Goal: Task Accomplishment & Management: Manage account settings

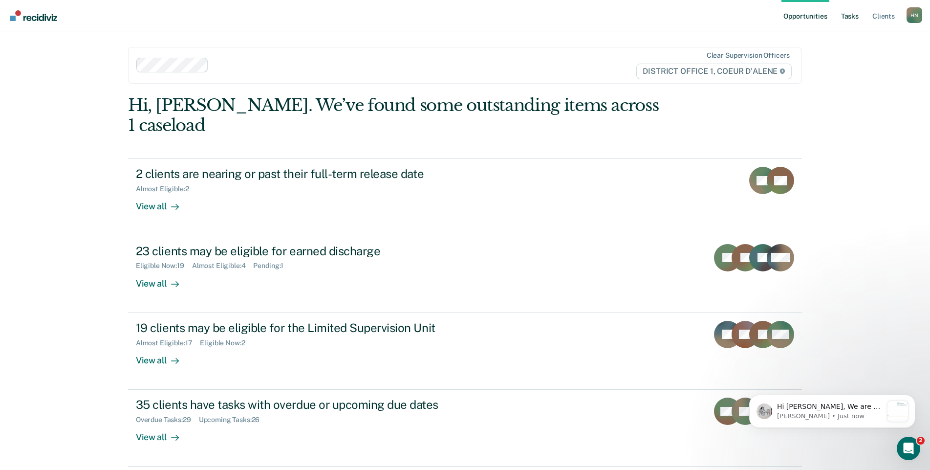
click at [849, 21] on link "Tasks" at bounding box center [851, 15] width 22 height 31
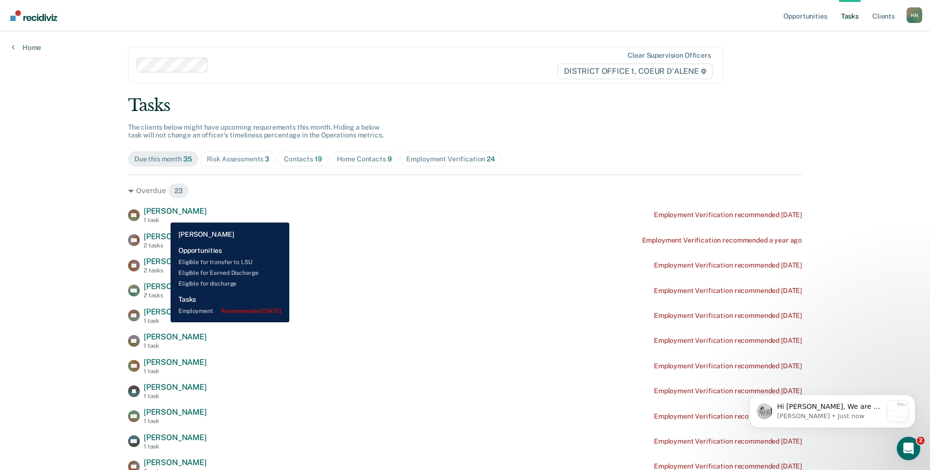
click at [163, 215] on span "[PERSON_NAME]" at bounding box center [175, 210] width 63 height 9
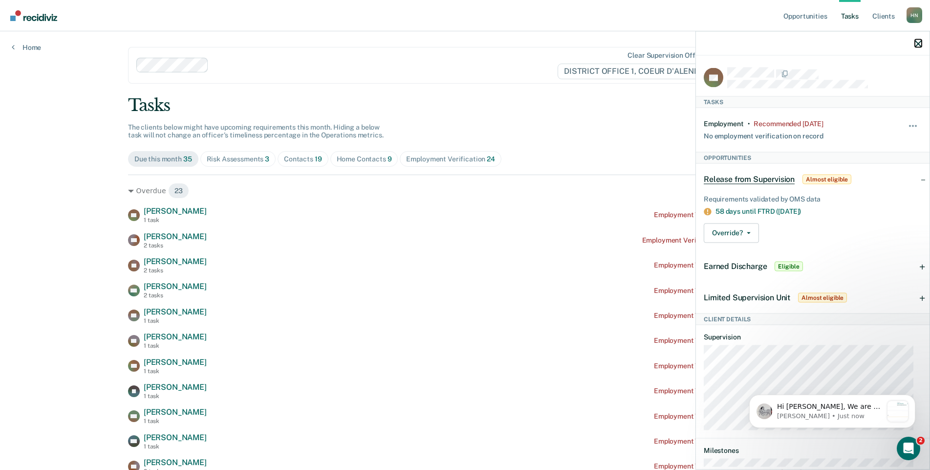
click at [916, 42] on icon "button" at bounding box center [918, 43] width 7 height 7
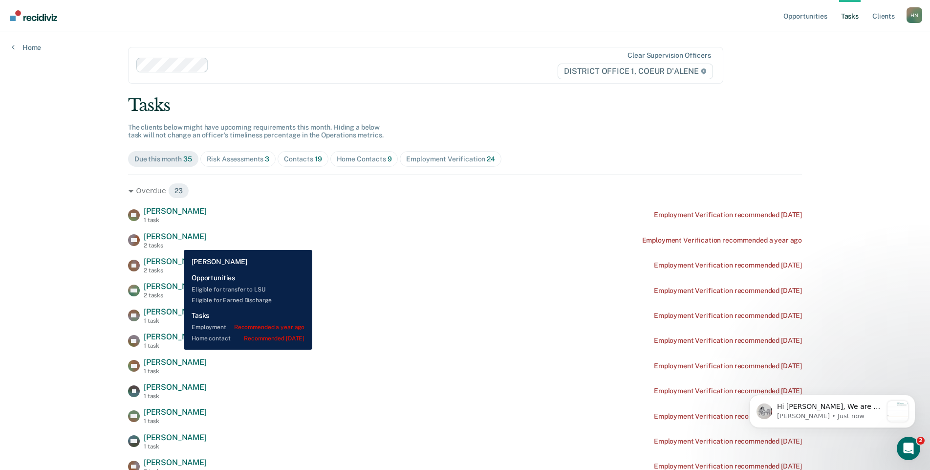
click at [177, 243] on div "2 tasks" at bounding box center [175, 245] width 63 height 7
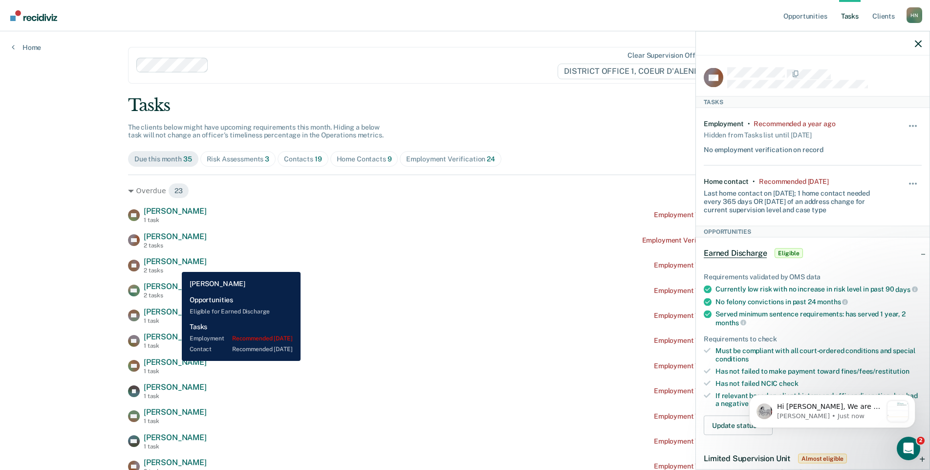
click at [175, 265] on span "[PERSON_NAME]" at bounding box center [175, 261] width 63 height 9
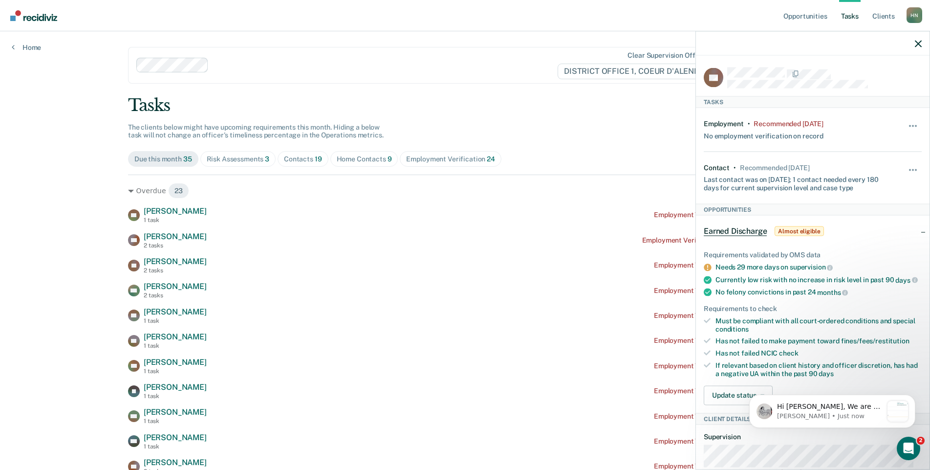
drag, startPoint x: 919, startPoint y: 43, endPoint x: 763, endPoint y: 47, distance: 156.0
click at [763, 47] on div at bounding box center [813, 43] width 234 height 24
click at [918, 43] on icon "button" at bounding box center [918, 43] width 7 height 7
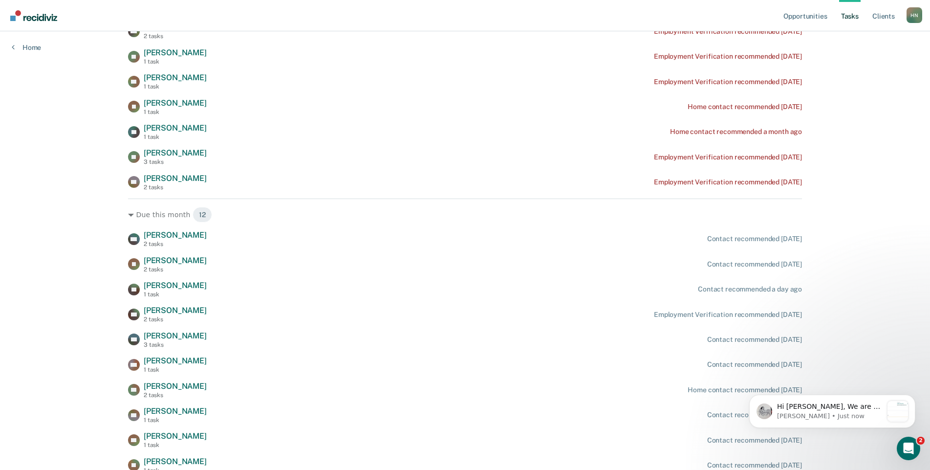
scroll to position [586, 0]
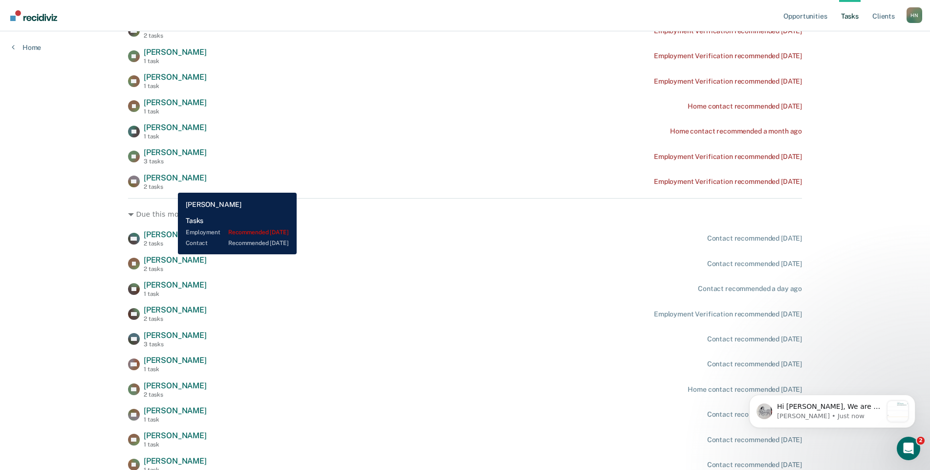
click at [171, 185] on div "2 tasks" at bounding box center [175, 186] width 63 height 7
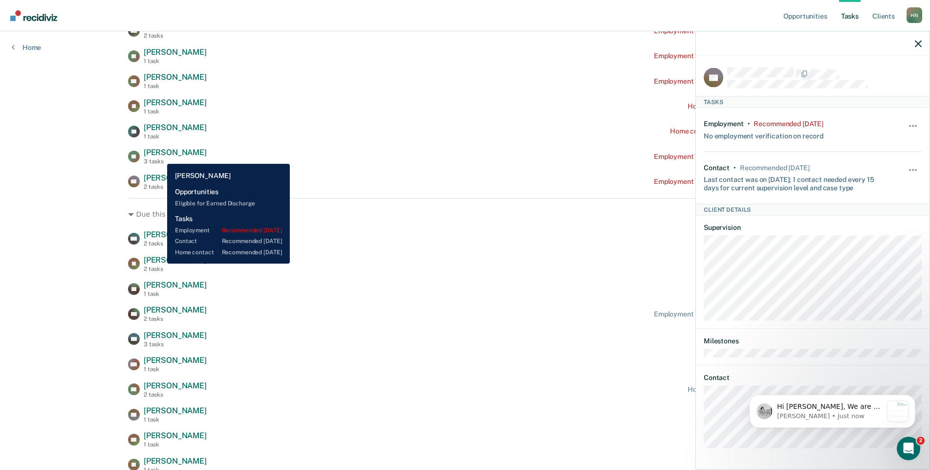
click at [160, 156] on span "[PERSON_NAME]" at bounding box center [175, 152] width 63 height 9
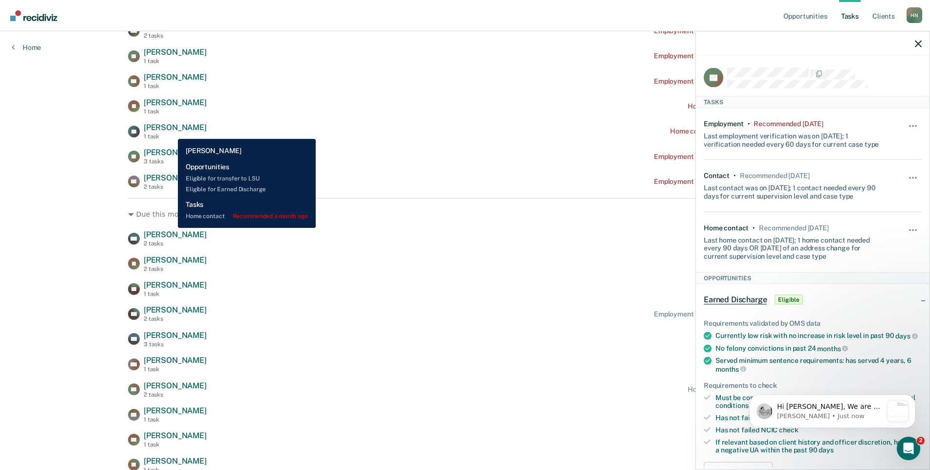
click at [171, 132] on span "[PERSON_NAME]" at bounding box center [175, 127] width 63 height 9
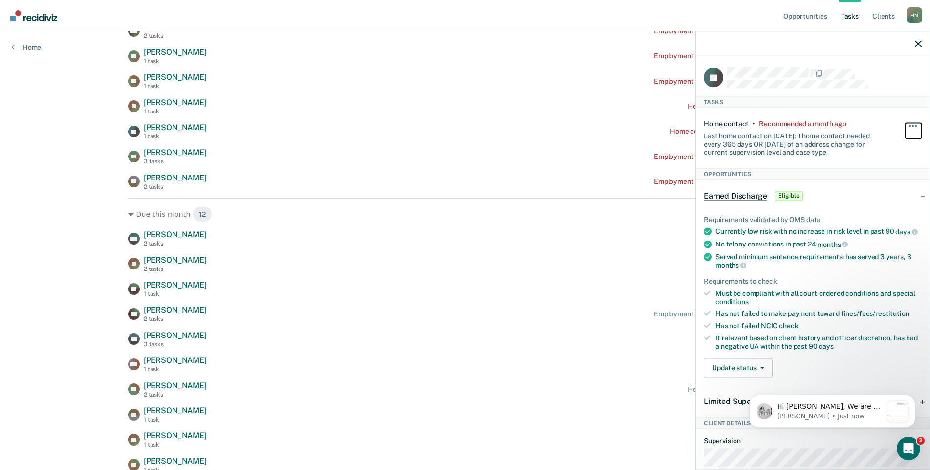
click at [907, 125] on button "button" at bounding box center [914, 131] width 17 height 16
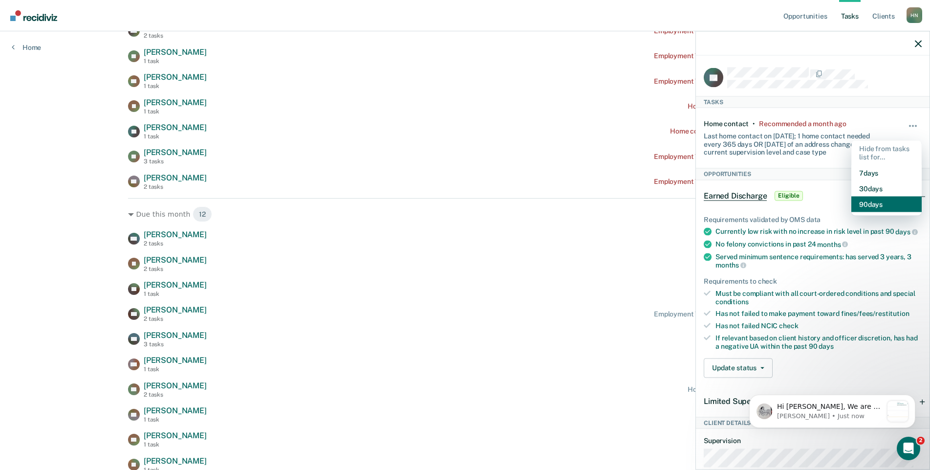
click at [879, 209] on button "90 days" at bounding box center [887, 204] width 70 height 16
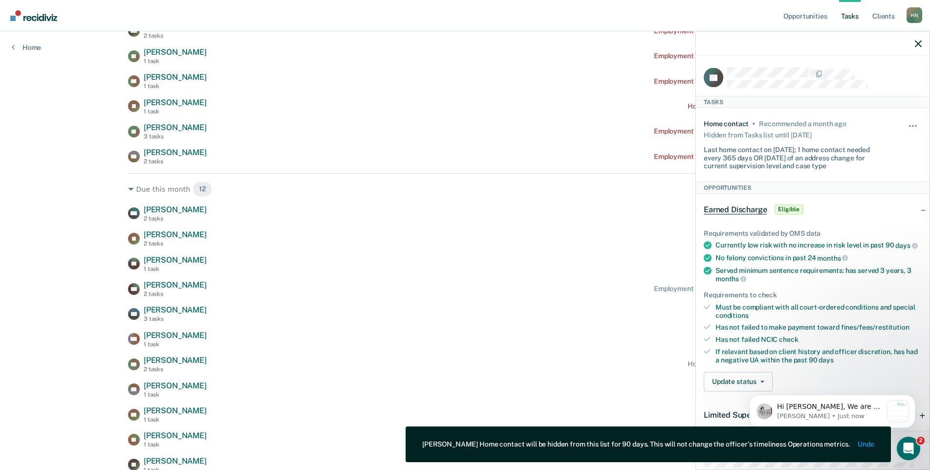
click at [918, 49] on div at bounding box center [813, 43] width 234 height 24
click at [918, 46] on icon "button" at bounding box center [918, 43] width 7 height 7
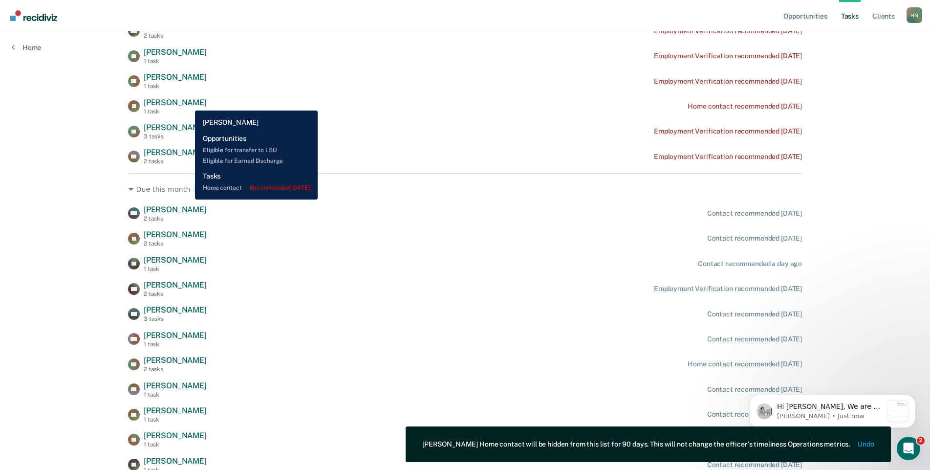
click at [188, 103] on span "[PERSON_NAME]" at bounding box center [175, 102] width 63 height 9
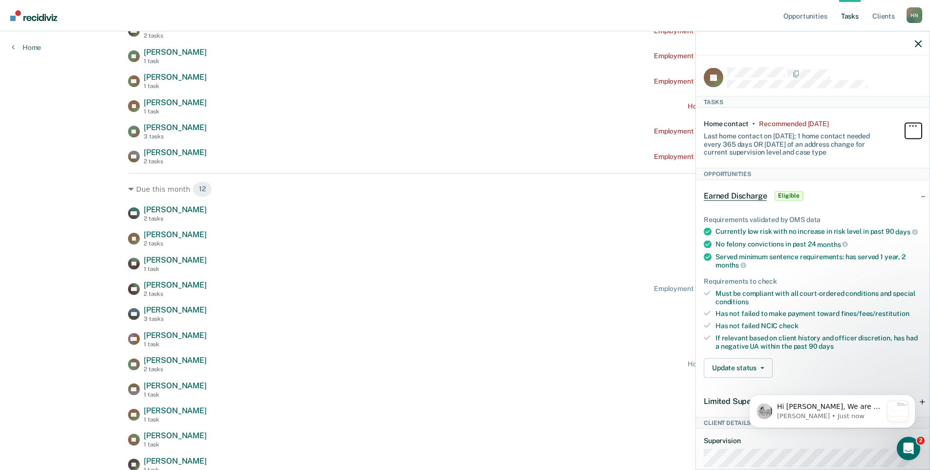
click at [906, 127] on button "button" at bounding box center [914, 131] width 17 height 16
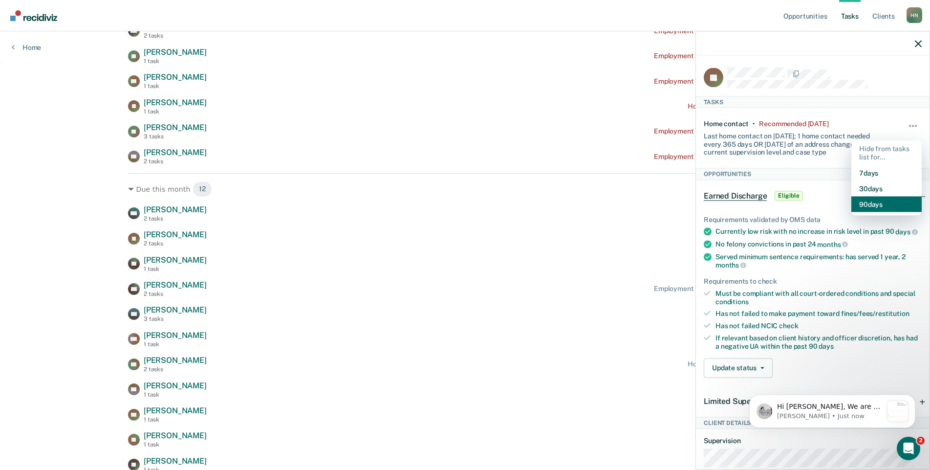
click at [875, 200] on button "90 days" at bounding box center [887, 204] width 70 height 16
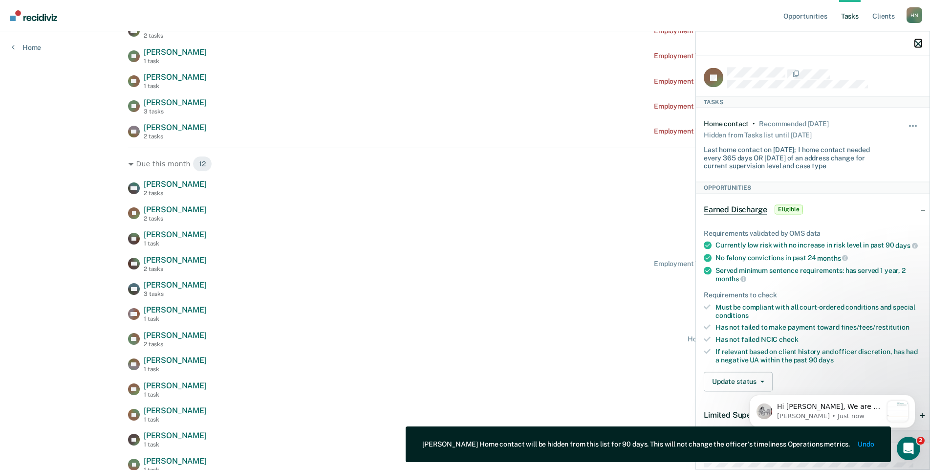
click at [915, 46] on icon "button" at bounding box center [918, 43] width 7 height 7
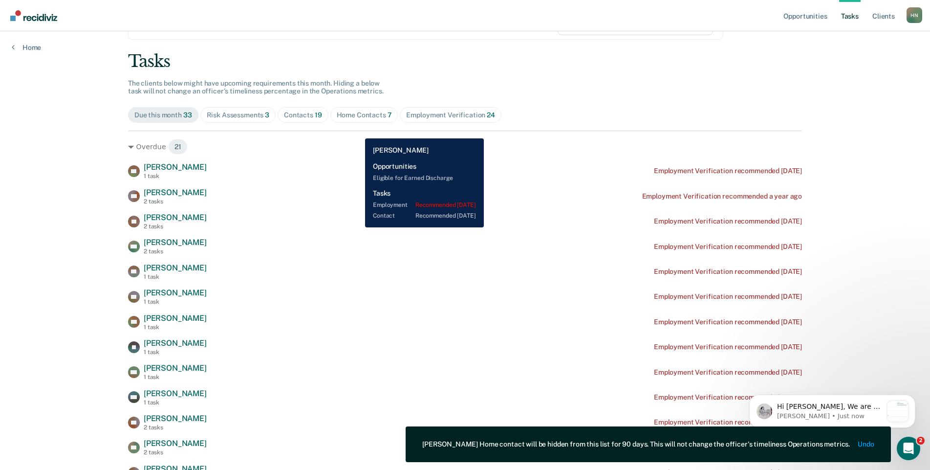
scroll to position [44, 0]
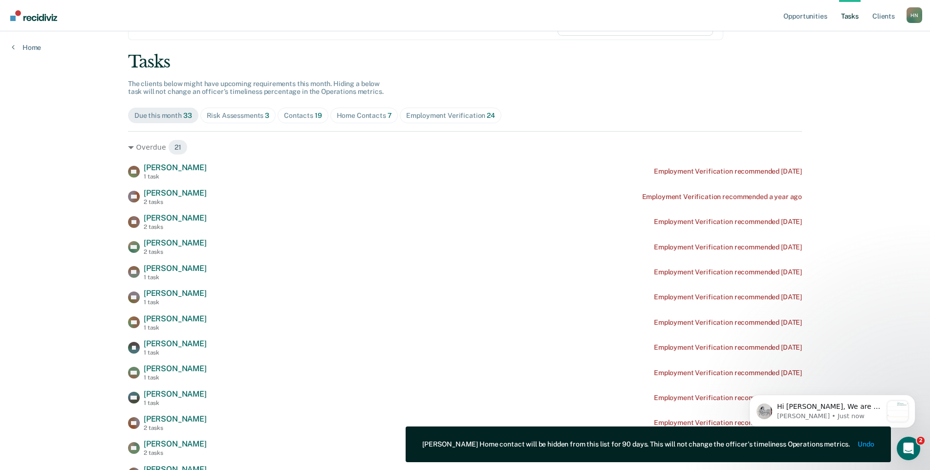
click at [355, 122] on span "Home Contacts 7" at bounding box center [365, 116] width 68 height 16
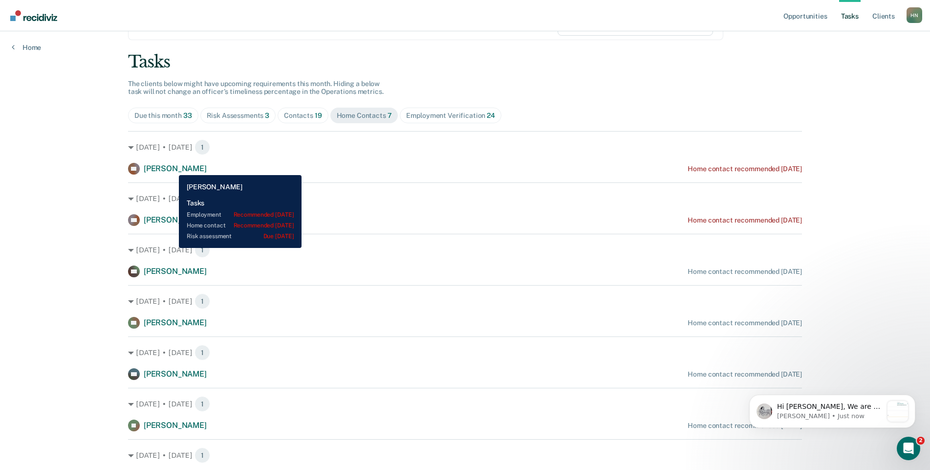
click at [172, 168] on span "[PERSON_NAME]" at bounding box center [175, 168] width 63 height 9
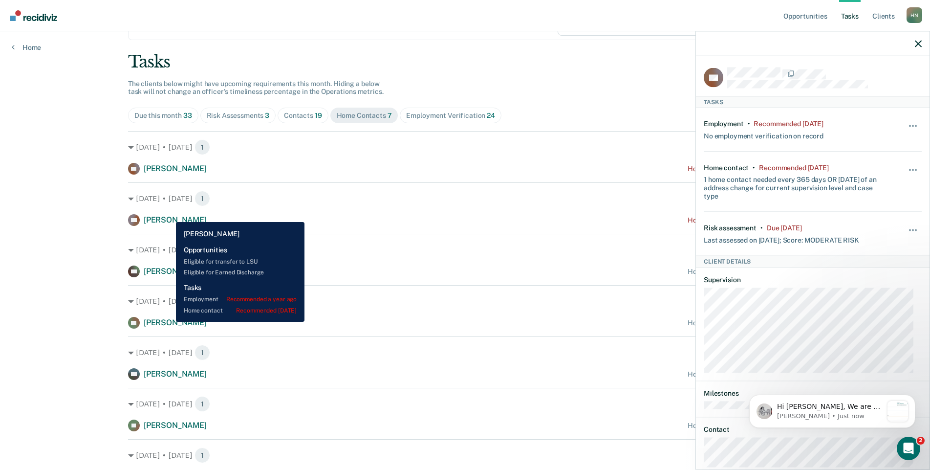
click at [169, 215] on div "[PERSON_NAME]" at bounding box center [175, 220] width 63 height 10
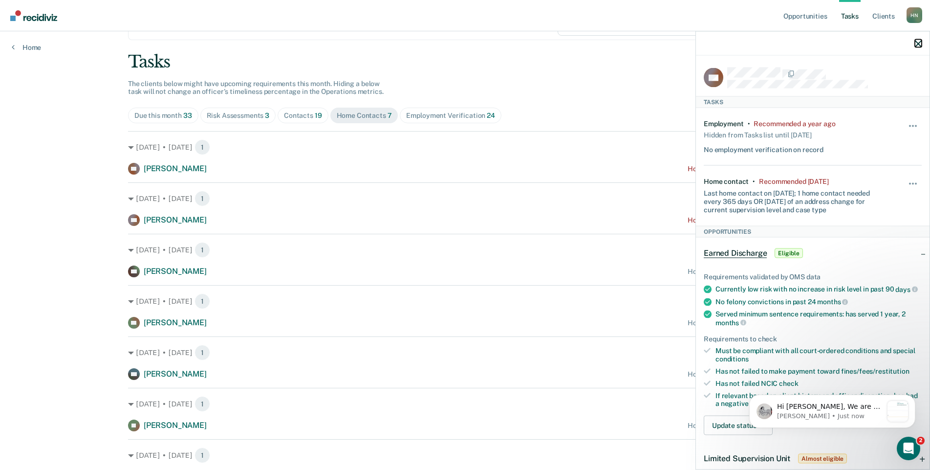
click at [919, 45] on icon "button" at bounding box center [918, 43] width 7 height 7
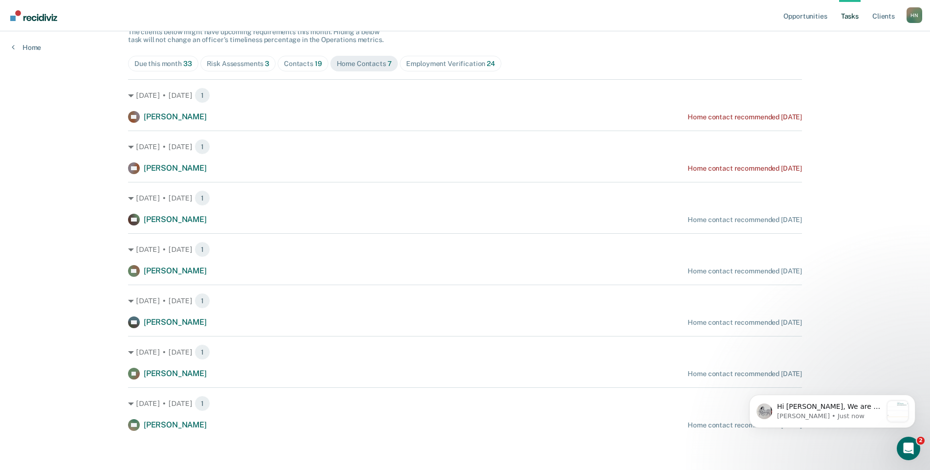
scroll to position [0, 0]
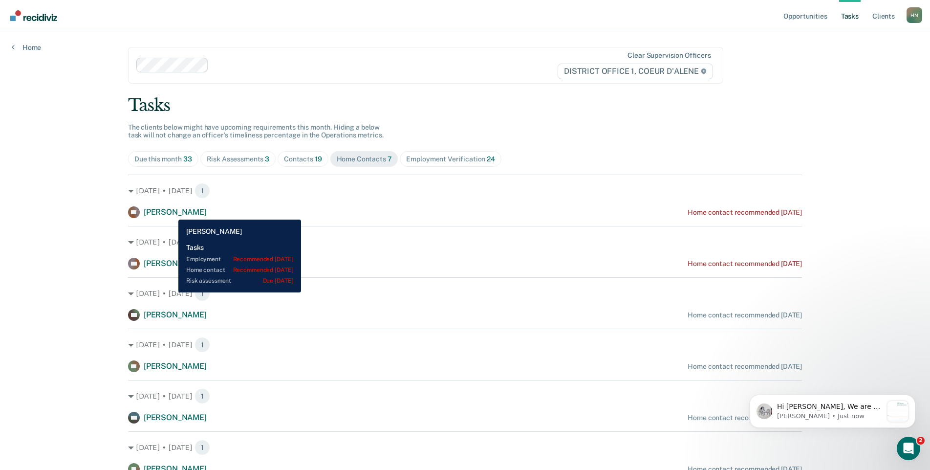
click at [171, 212] on span "[PERSON_NAME]" at bounding box center [175, 211] width 63 height 9
